Goal: Check status: Check status

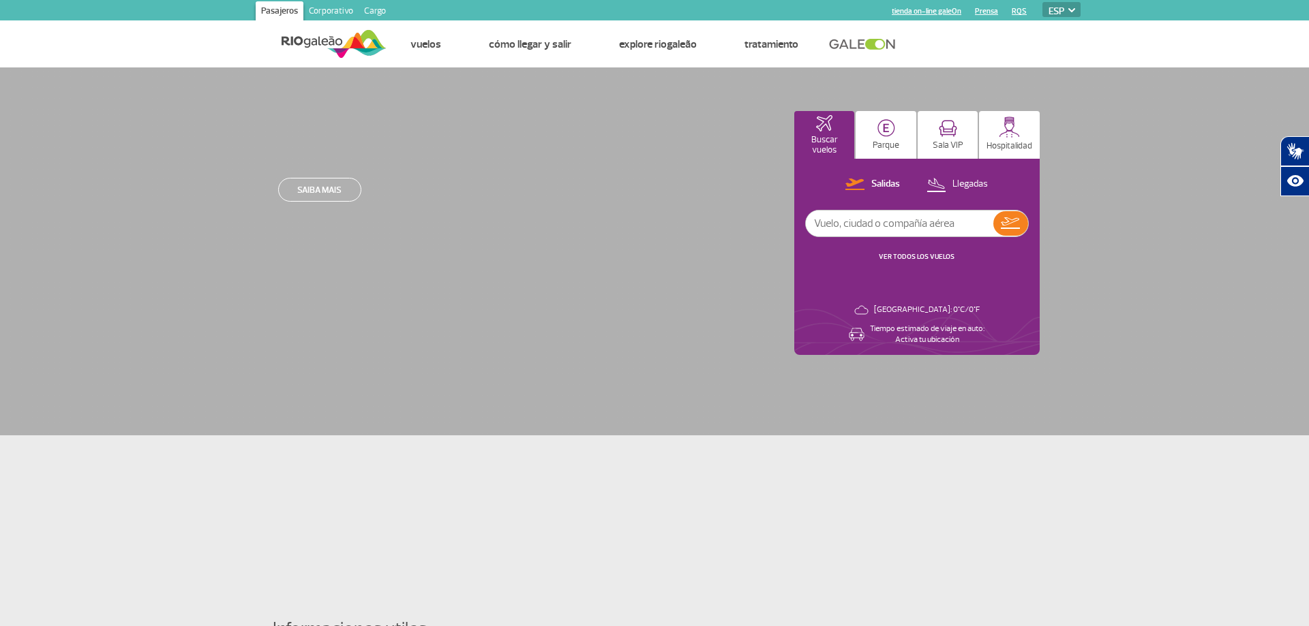
select select "es"
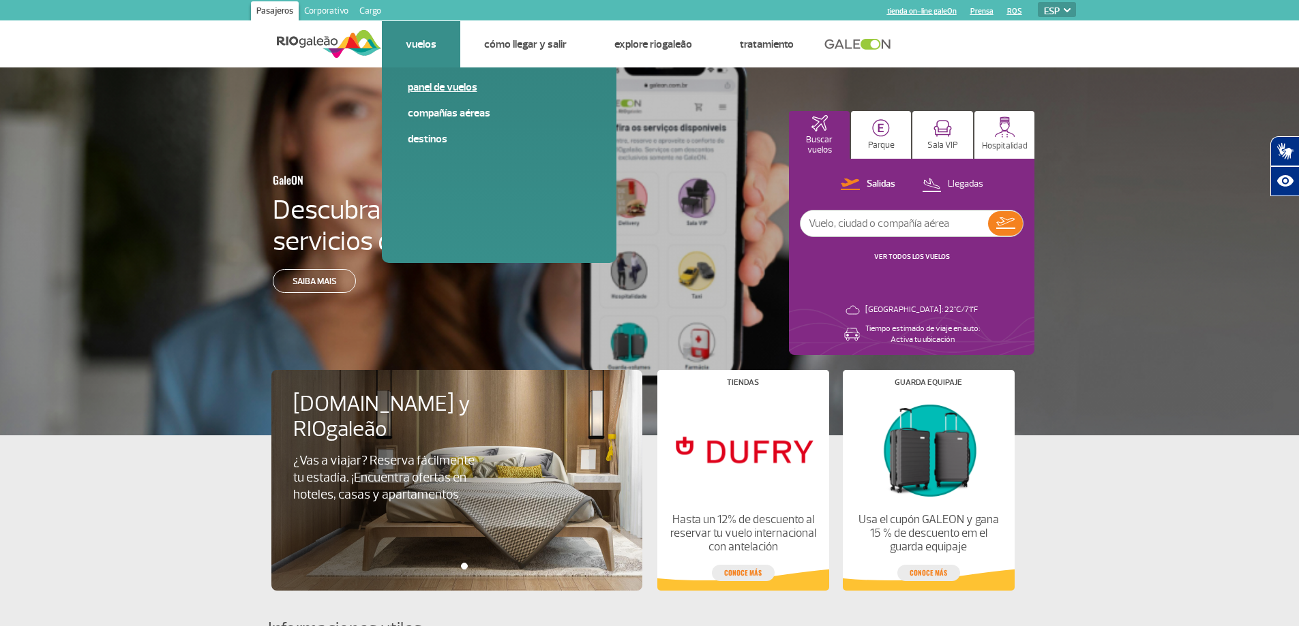
click at [432, 82] on link "Panel de vuelos" at bounding box center [499, 87] width 183 height 15
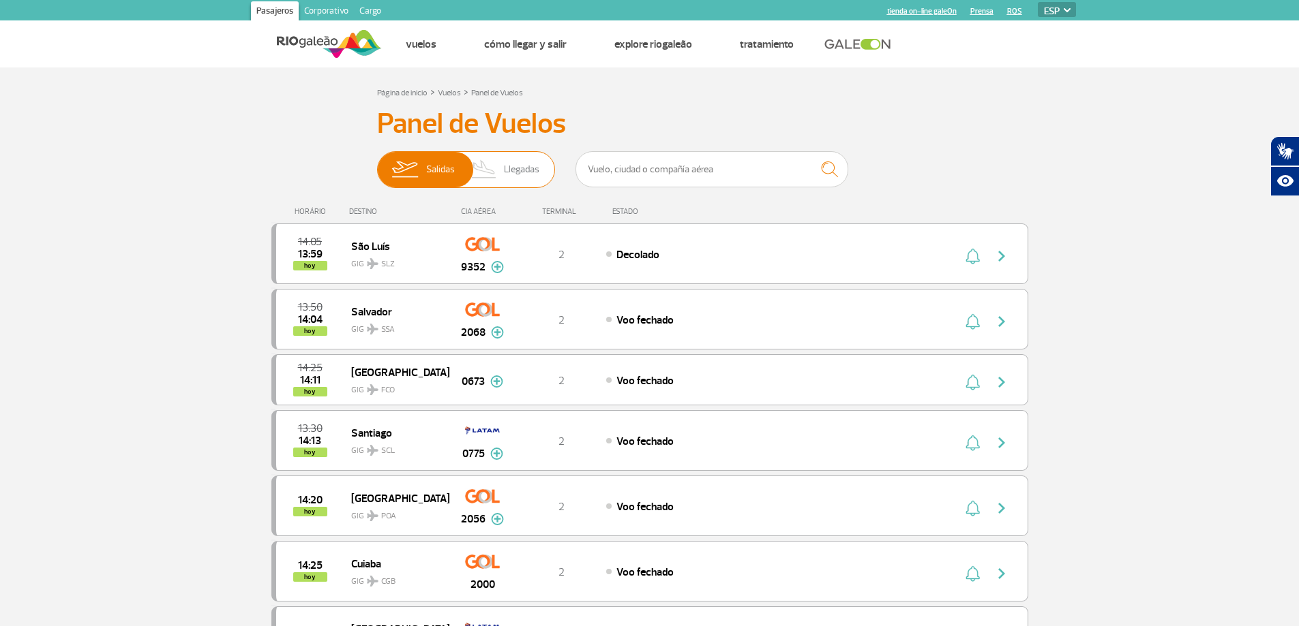
click at [521, 168] on span "Llegadas" at bounding box center [521, 169] width 35 height 35
click at [377, 163] on input "[PERSON_NAME]" at bounding box center [377, 163] width 0 height 0
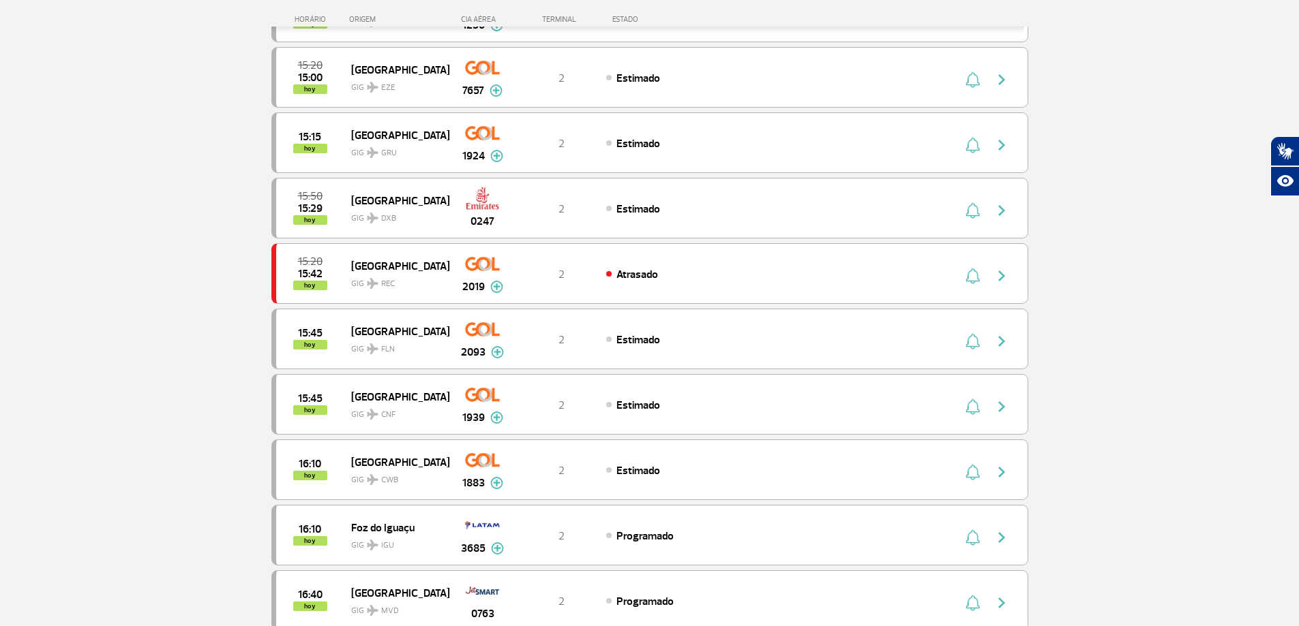
scroll to position [1220, 0]
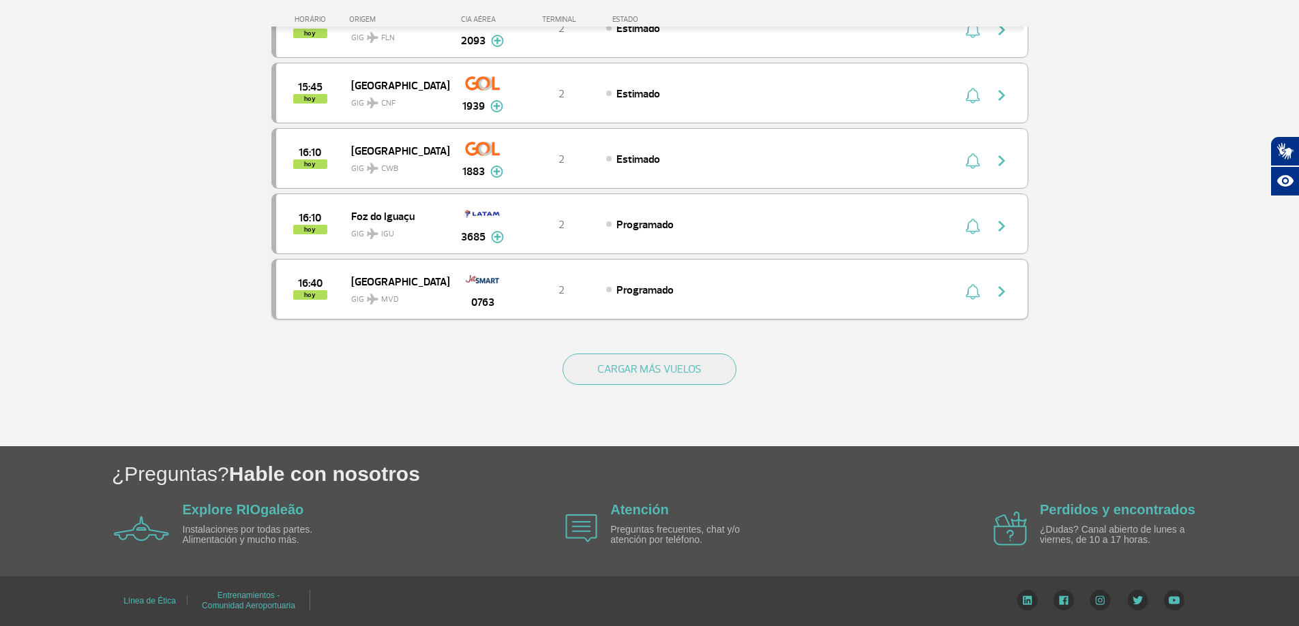
drag, startPoint x: 1004, startPoint y: 292, endPoint x: 1014, endPoint y: 315, distance: 25.3
click at [1004, 292] on img "button" at bounding box center [1001, 292] width 16 height 16
click at [997, 292] on img "button" at bounding box center [1001, 292] width 16 height 16
click at [616, 292] on div "Programado" at bounding box center [756, 289] width 301 height 15
